Goal: Book appointment/travel/reservation

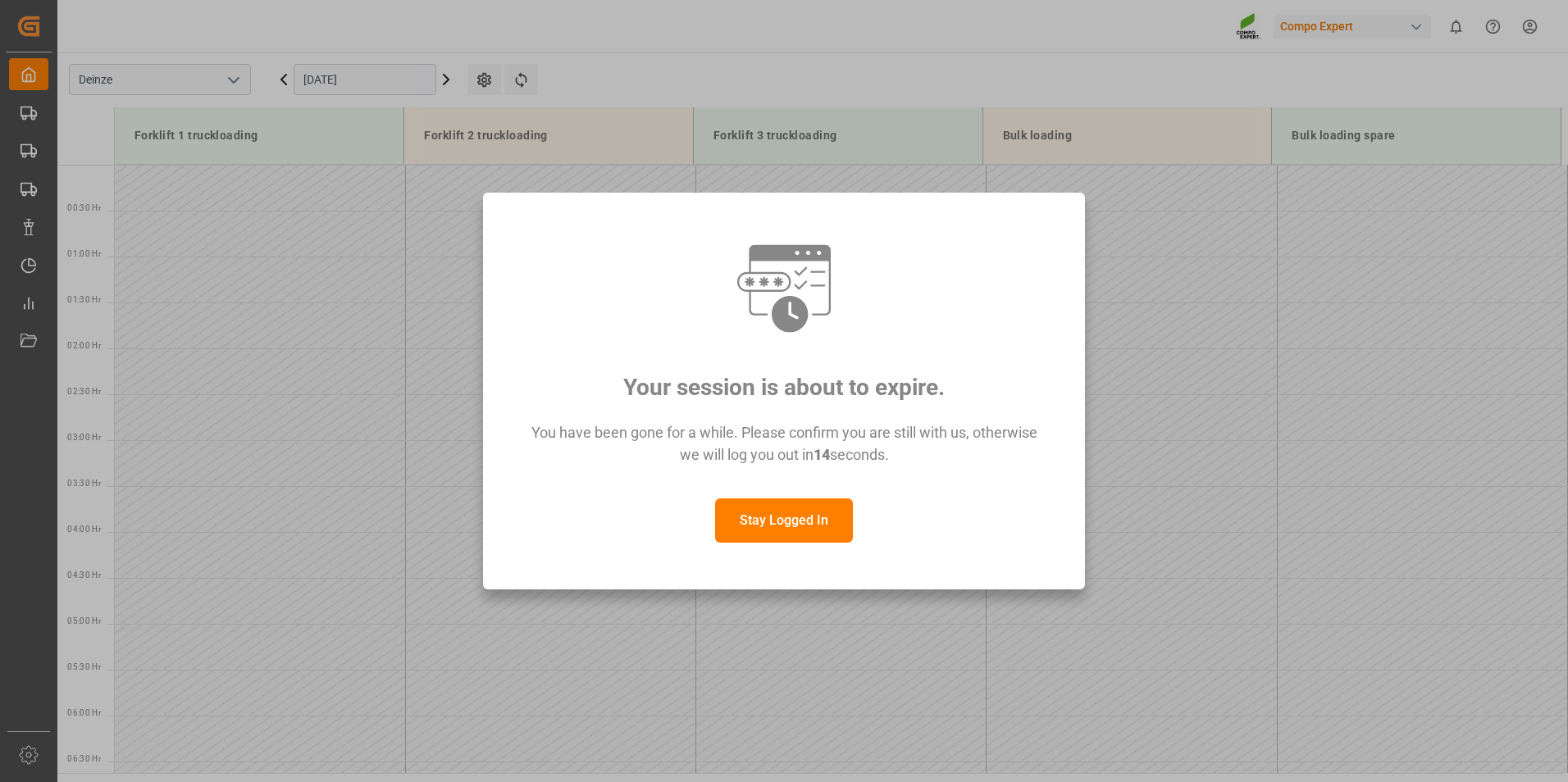
scroll to position [661, 0]
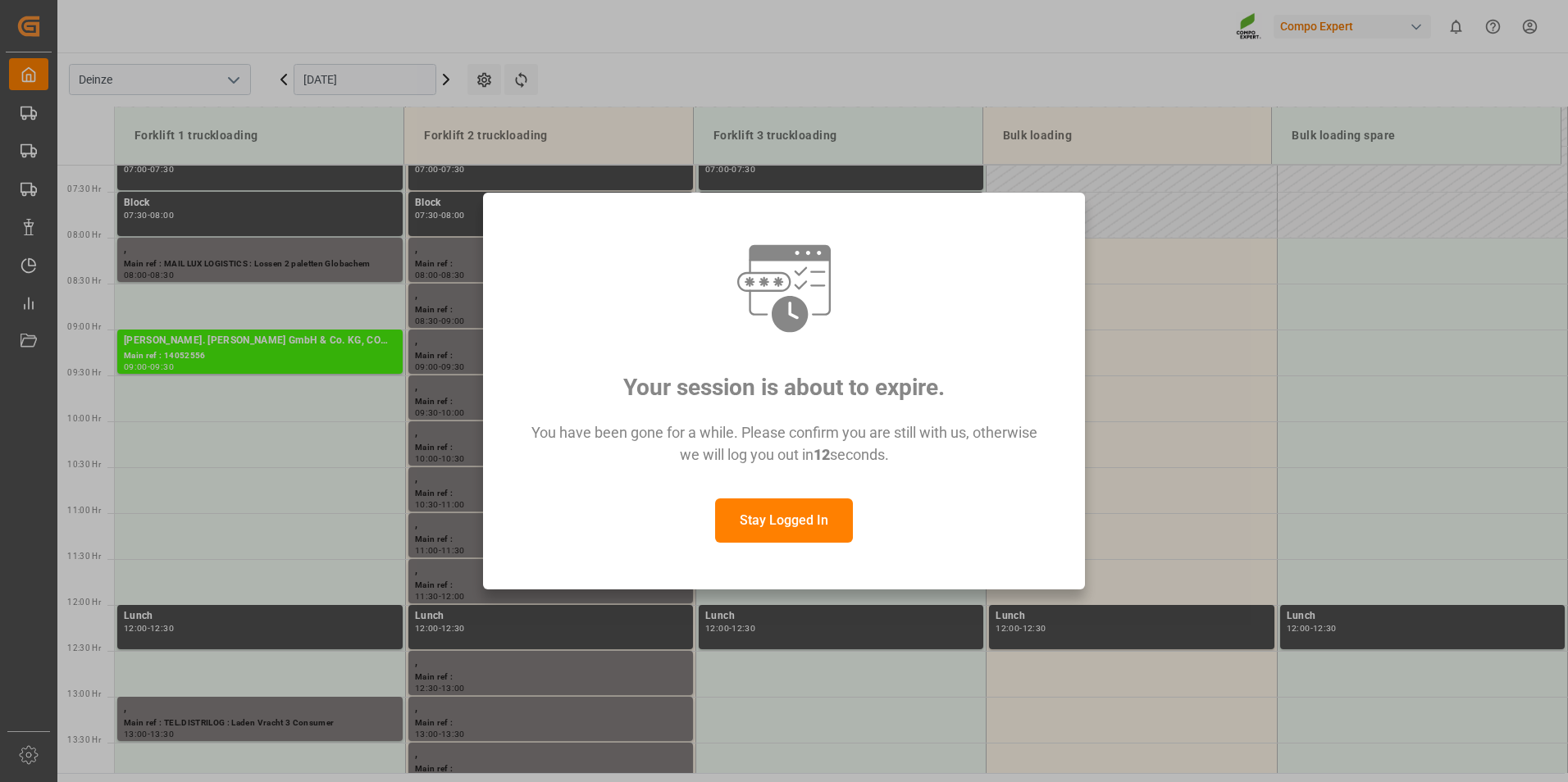
click at [782, 519] on button "Stay Logged In" at bounding box center [784, 521] width 138 height 45
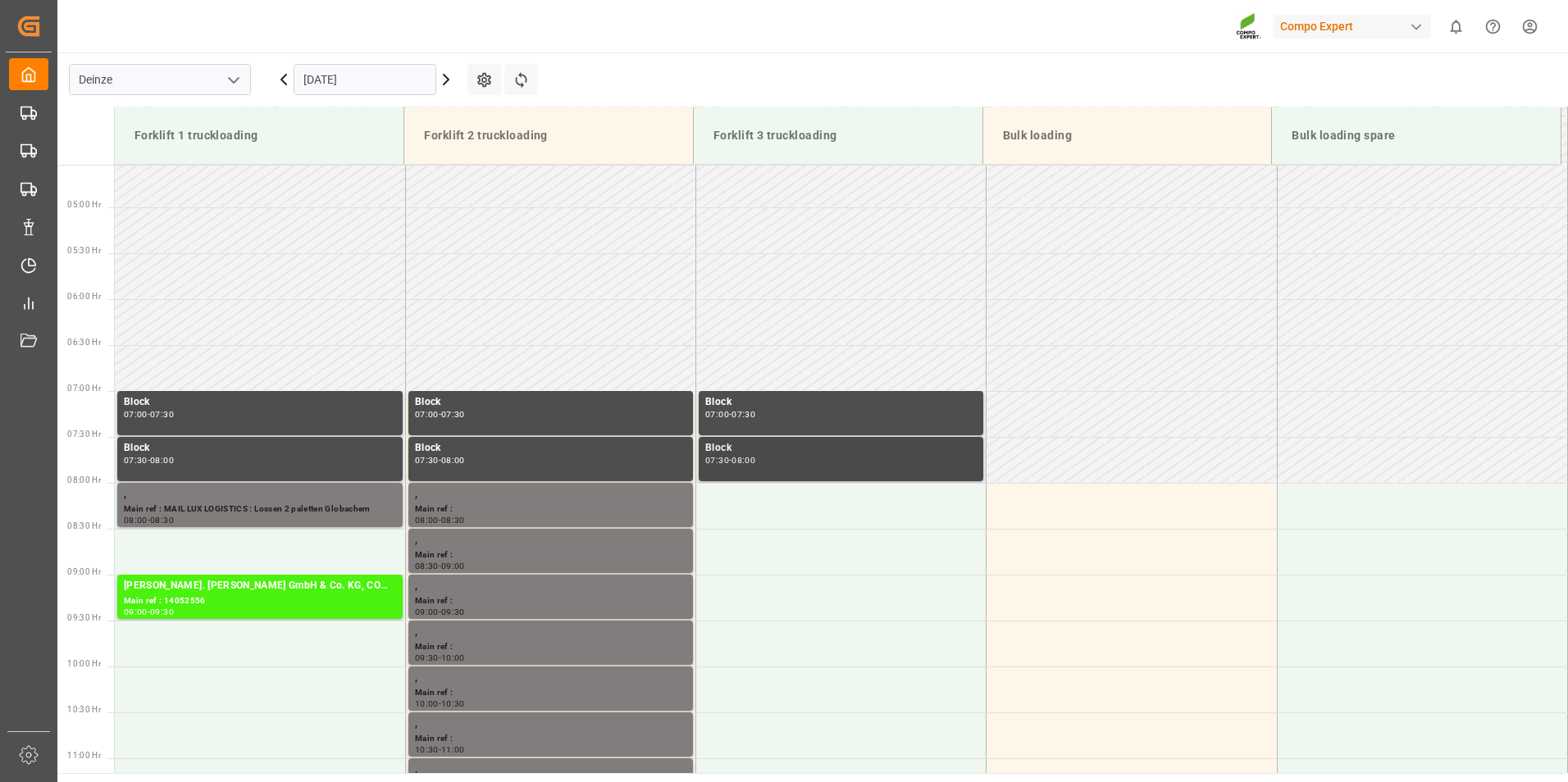
scroll to position [415, 0]
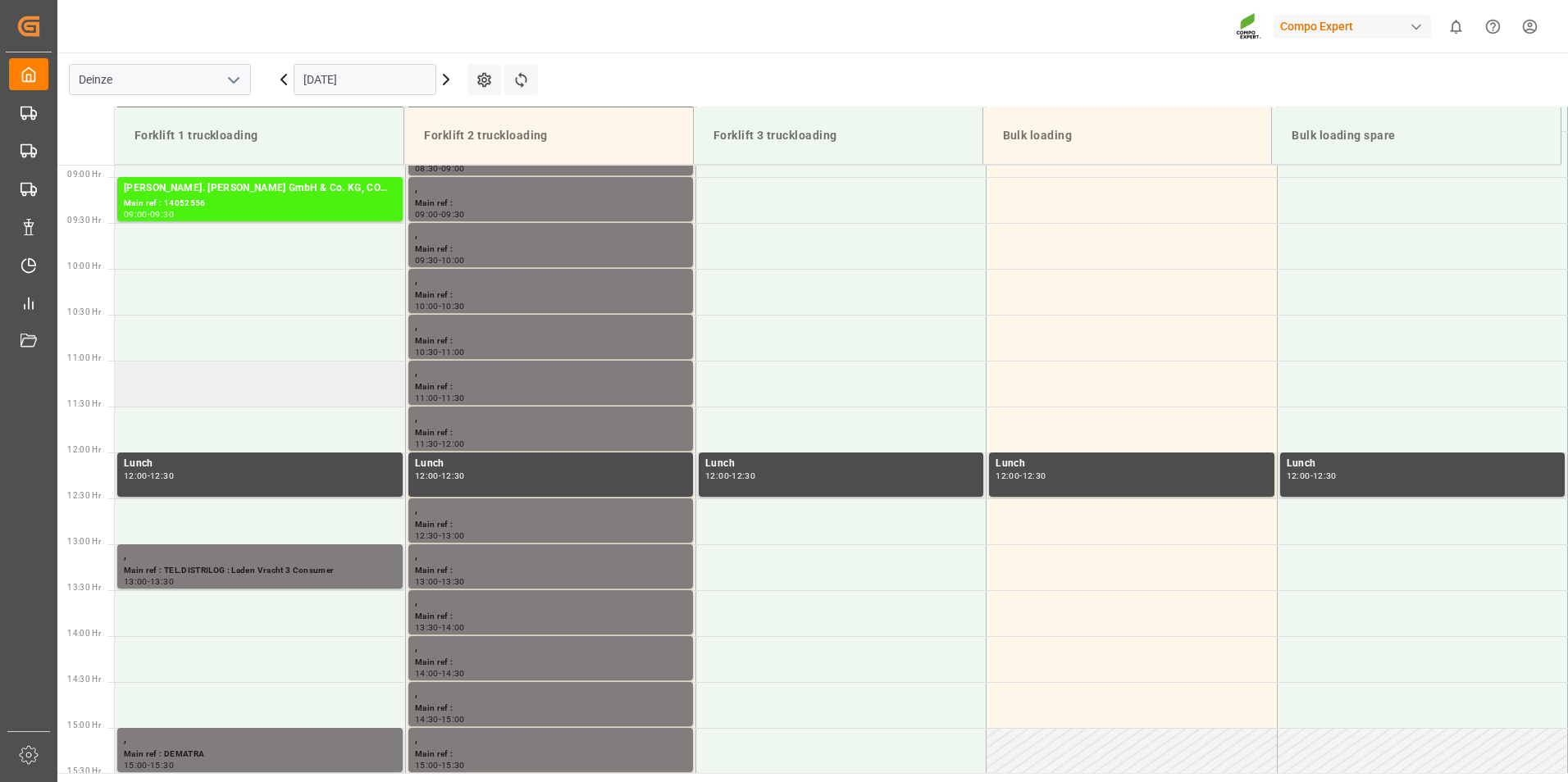
scroll to position [671, 0]
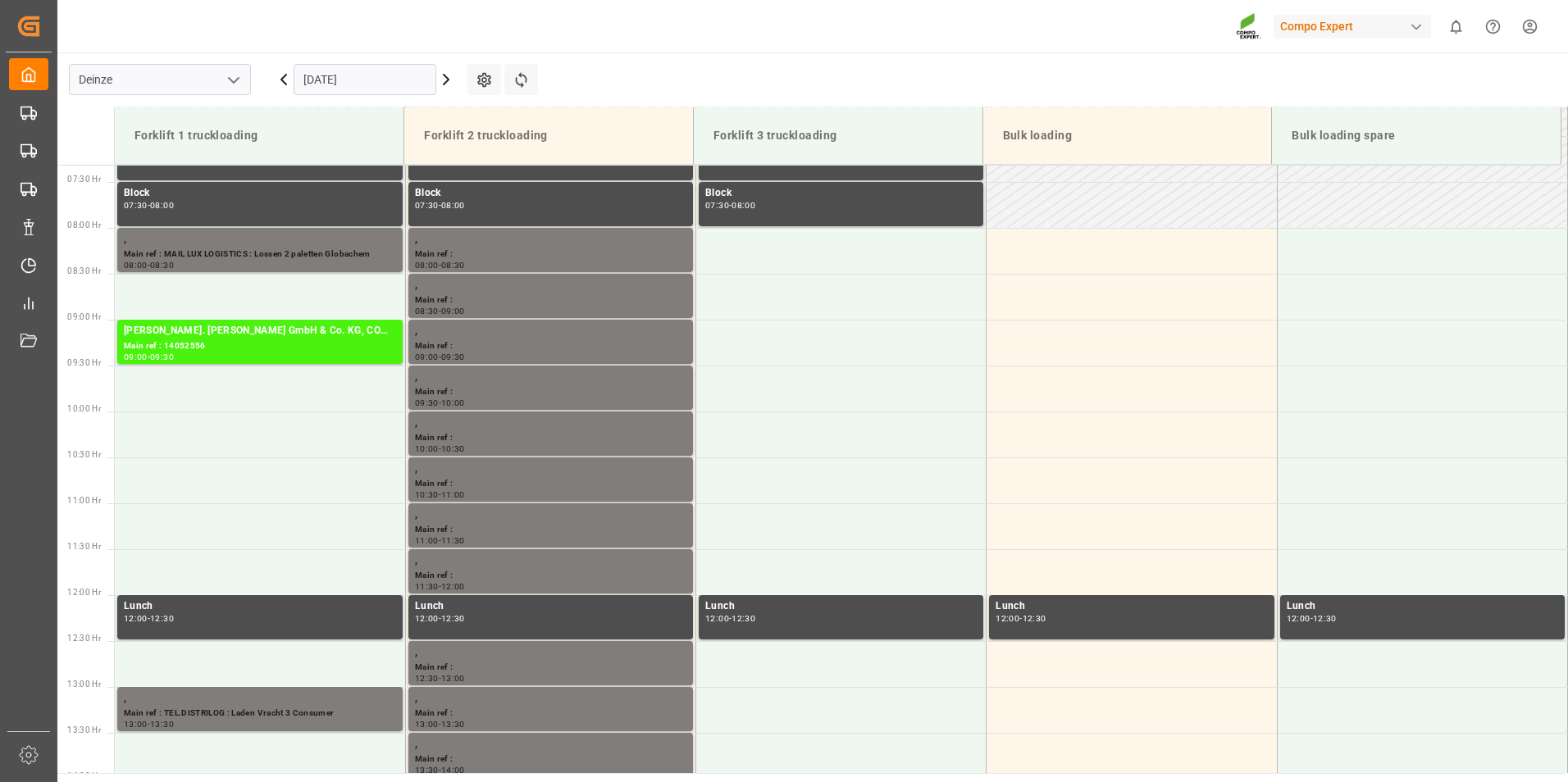
click at [414, 82] on input "[DATE]" at bounding box center [365, 80] width 143 height 31
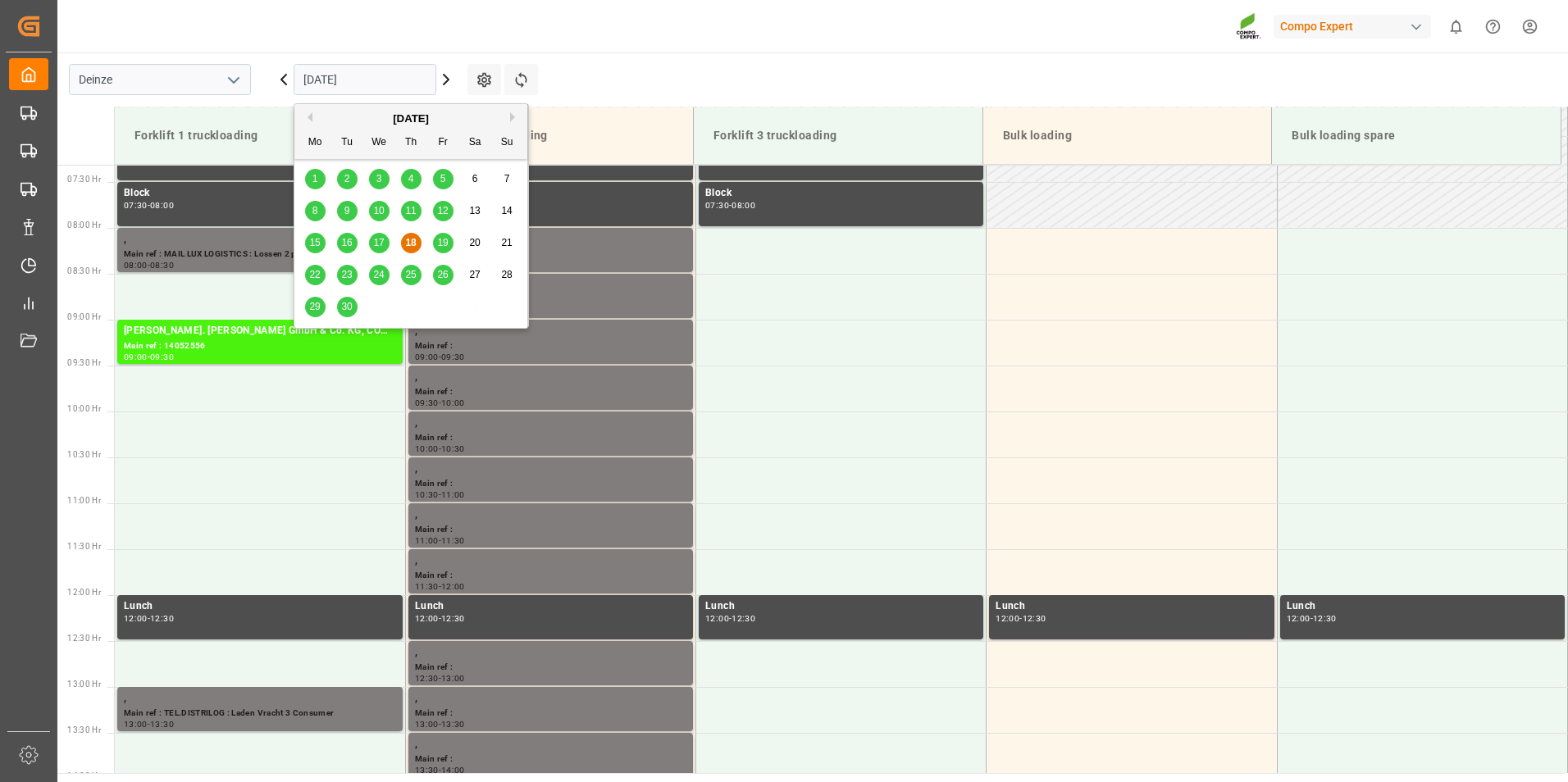
click at [442, 242] on span "19" at bounding box center [442, 243] width 11 height 12
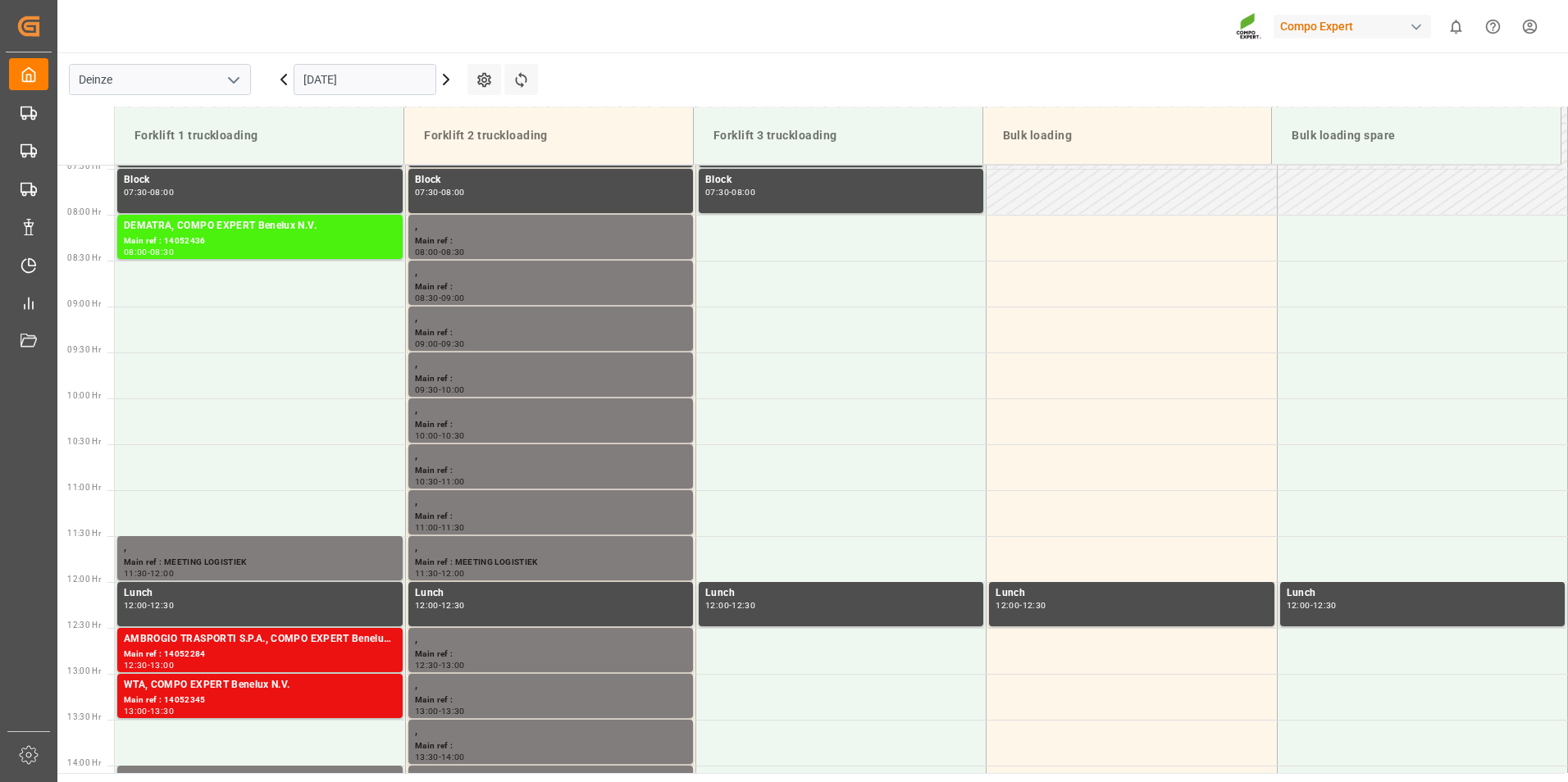
scroll to position [724, 0]
